Goal: Entertainment & Leisure: Consume media (video, audio)

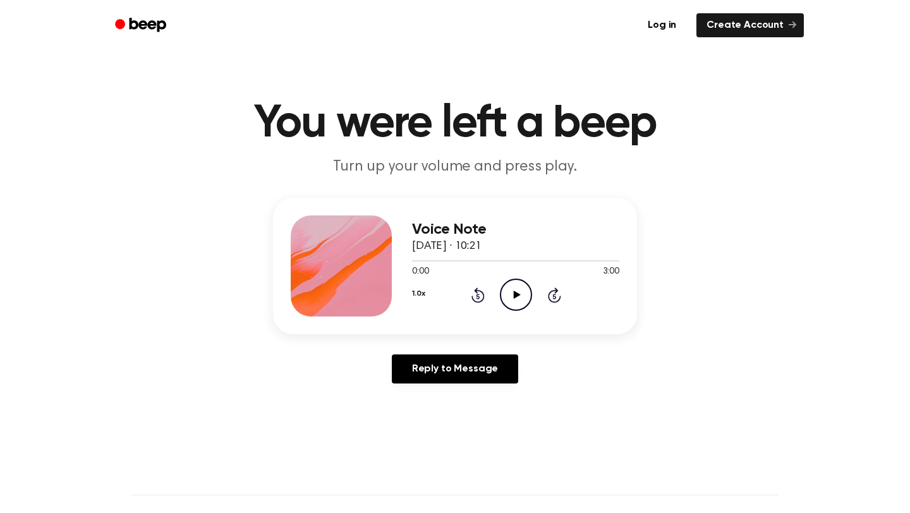
click at [512, 299] on icon "Play Audio" at bounding box center [516, 295] width 32 height 32
click at [512, 299] on icon "Pause Audio" at bounding box center [516, 295] width 32 height 32
click at [424, 292] on button "1.0x" at bounding box center [418, 293] width 13 height 21
click at [445, 413] on div "1.5x" at bounding box center [436, 416] width 49 height 23
click at [511, 294] on icon "Play Audio" at bounding box center [516, 295] width 32 height 32
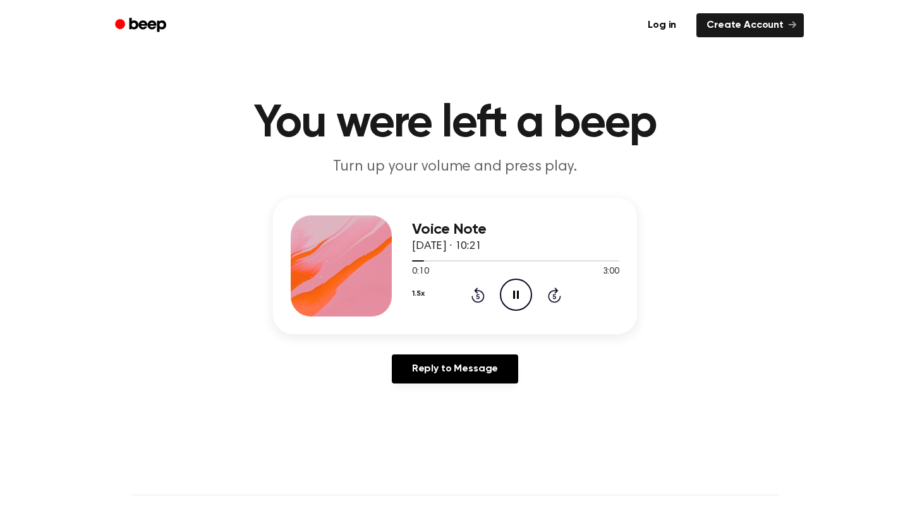
click at [474, 298] on icon "Rewind 5 seconds" at bounding box center [478, 295] width 14 height 16
click at [515, 291] on icon "Pause Audio" at bounding box center [516, 295] width 32 height 32
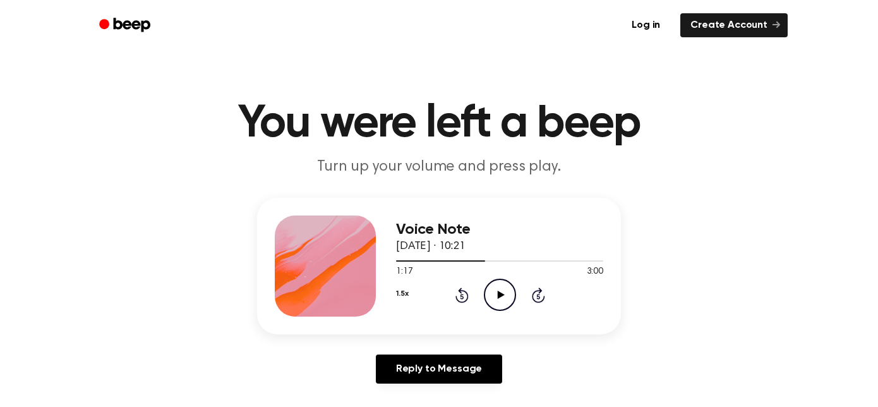
click at [491, 291] on icon "Play Audio" at bounding box center [500, 295] width 32 height 32
click at [491, 291] on icon "Pause Audio" at bounding box center [500, 295] width 32 height 32
